Goal: Task Accomplishment & Management: Use online tool/utility

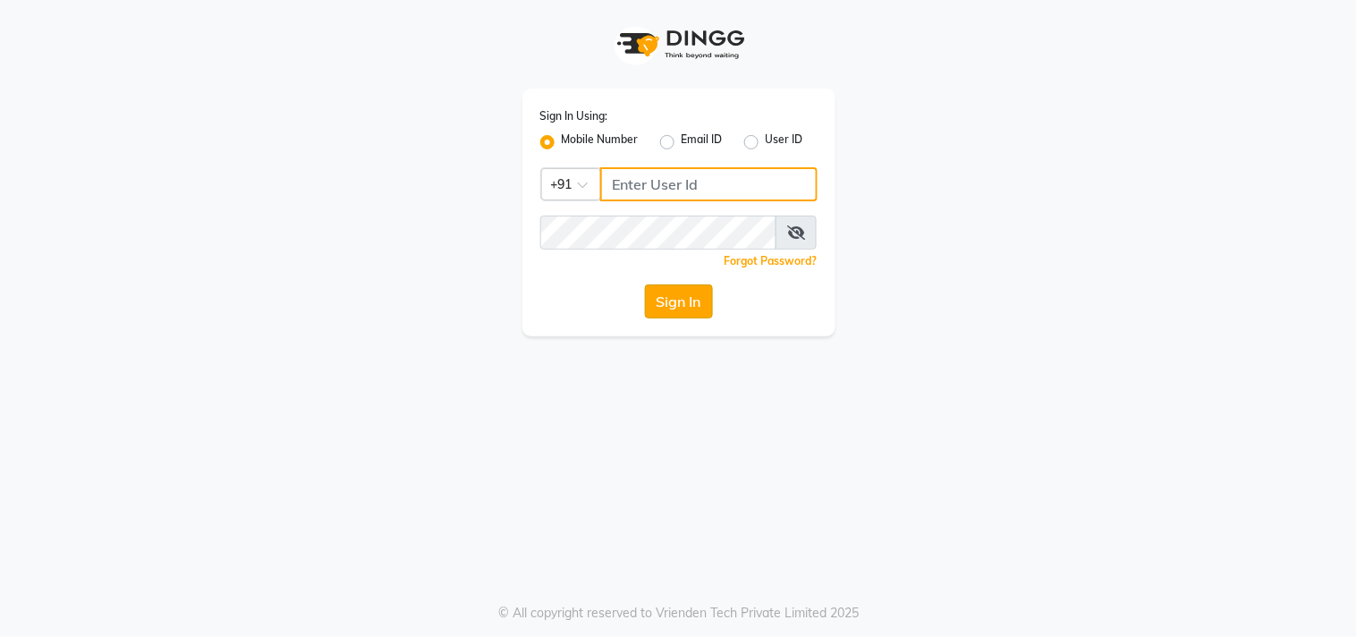
type input "9711156767"
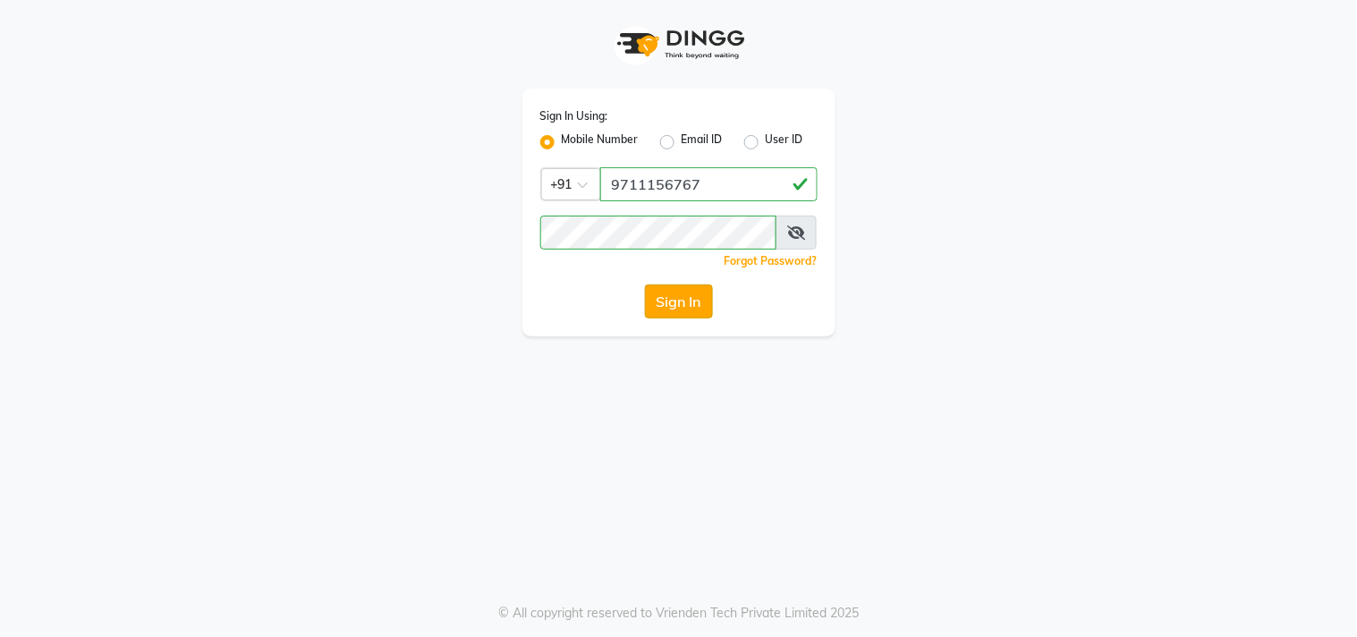
click at [673, 299] on button "Sign In" at bounding box center [679, 301] width 68 height 34
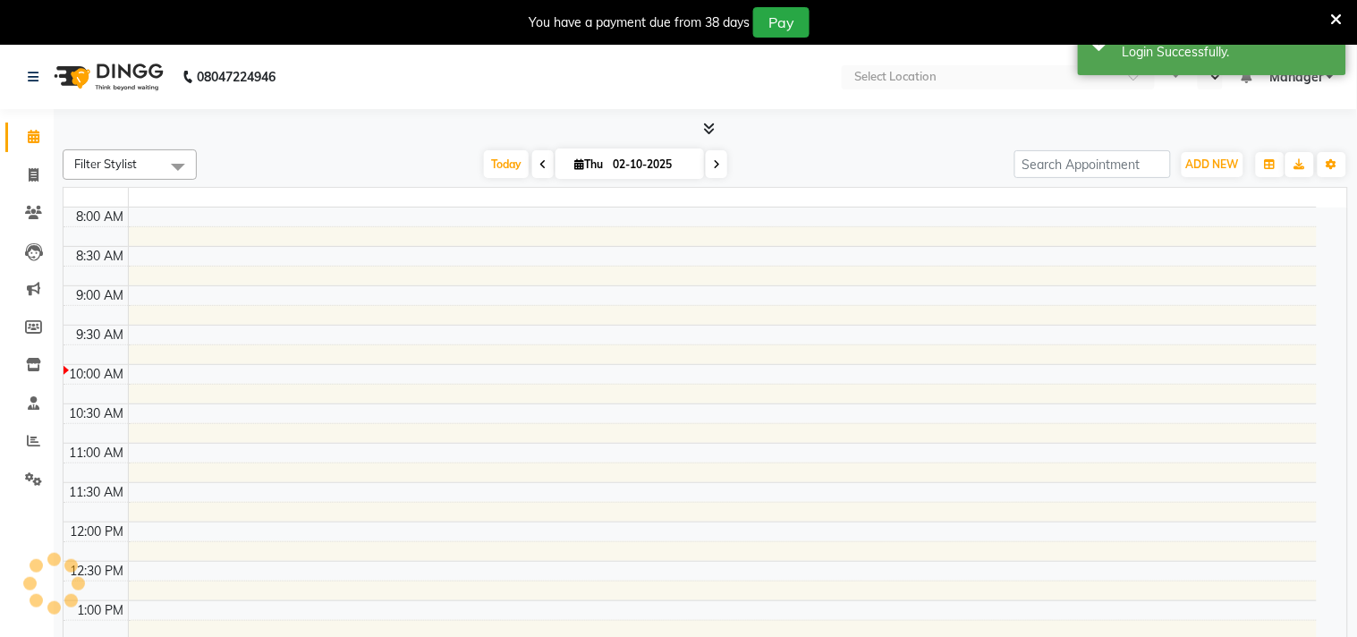
select select "en"
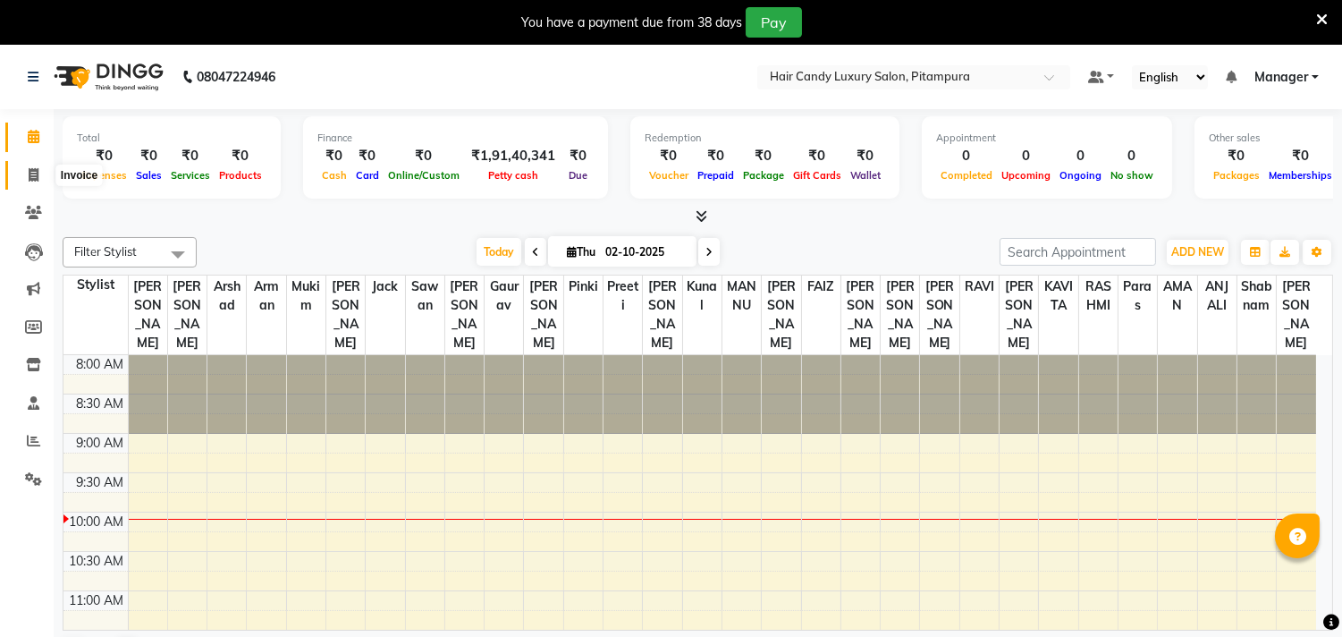
click at [38, 168] on icon at bounding box center [34, 174] width 10 height 13
select select "service"
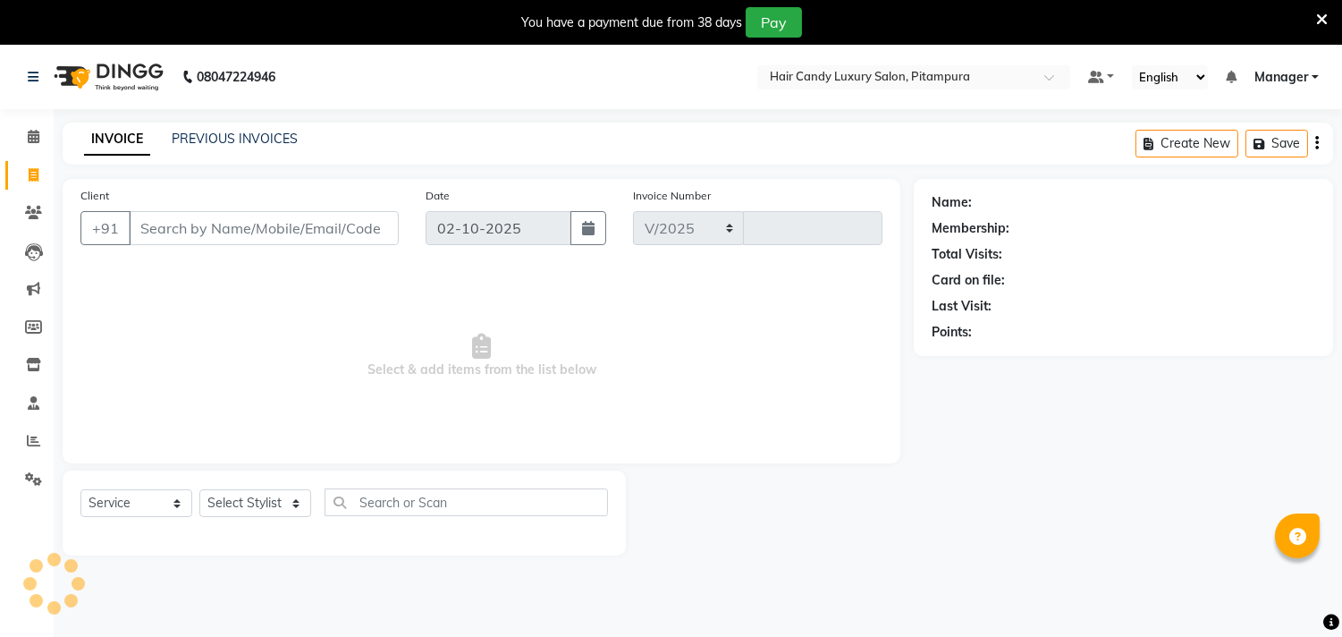
select select "4720"
type input "7030"
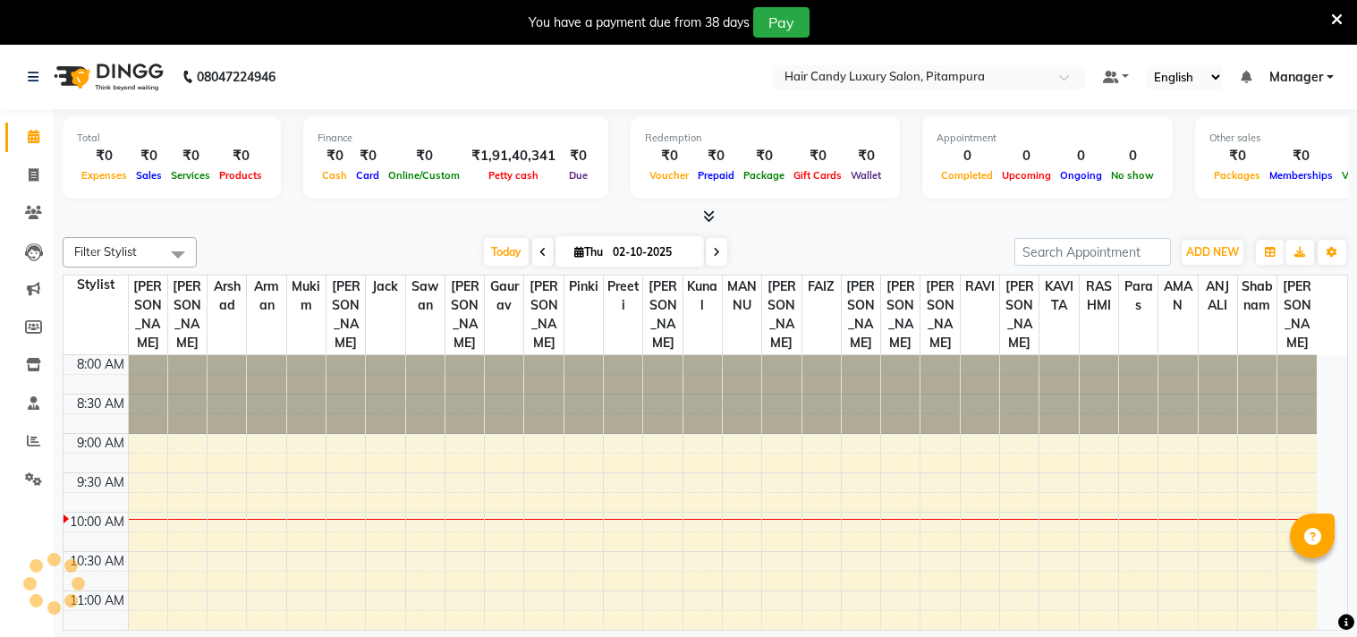
select select "en"
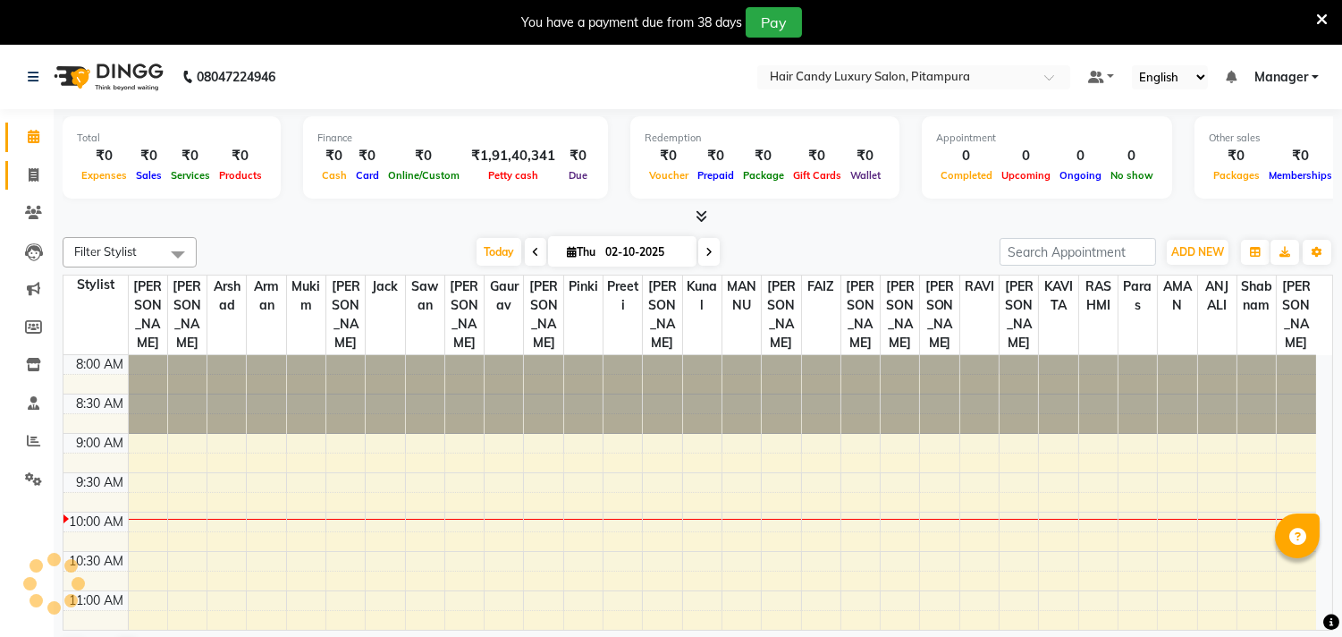
click at [31, 171] on icon at bounding box center [34, 174] width 10 height 13
select select "service"
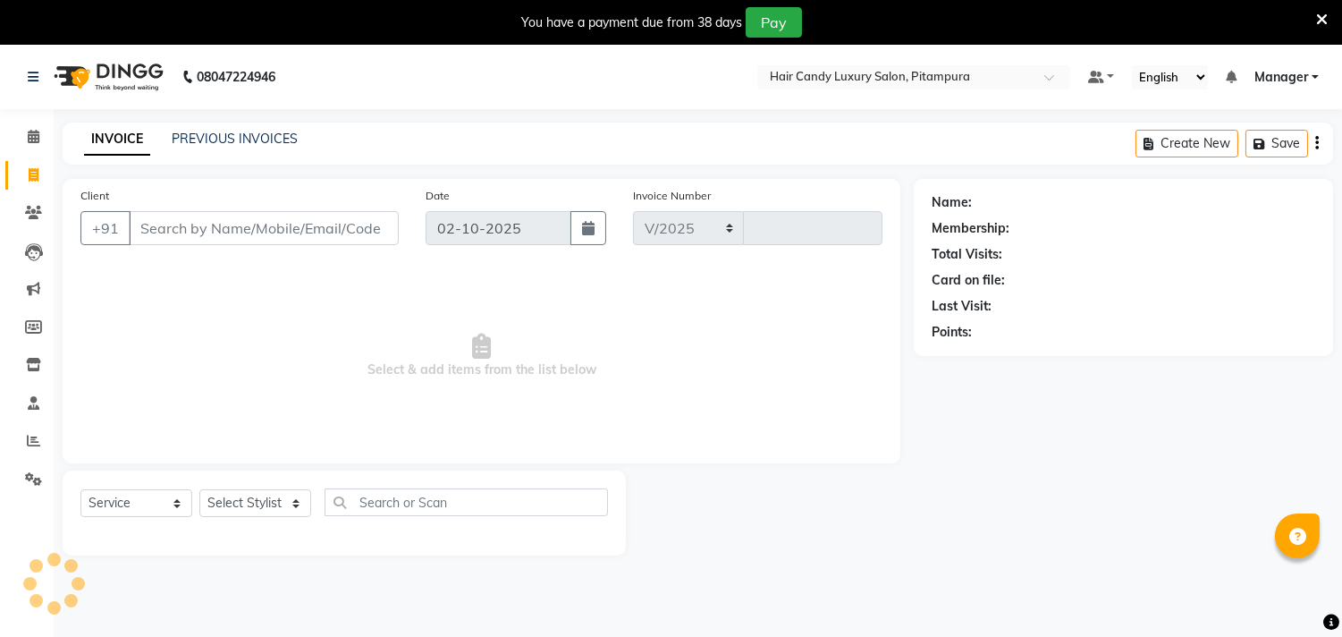
select select "4720"
type input "7030"
